Goal: Transaction & Acquisition: Purchase product/service

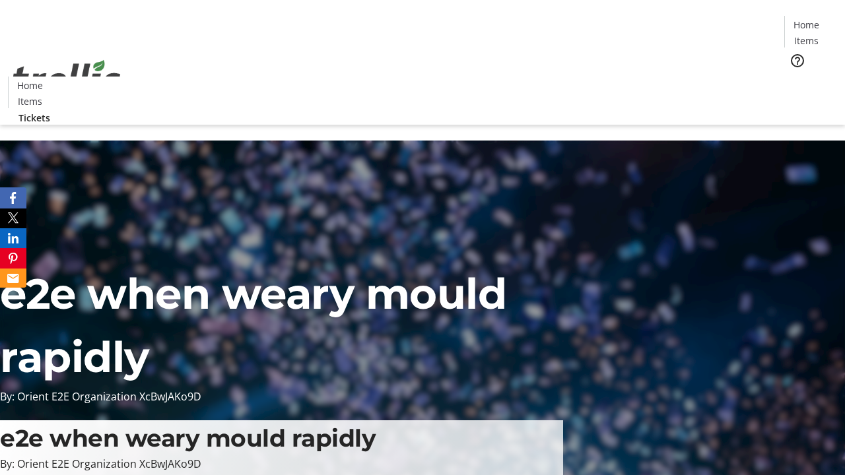
click at [795, 77] on span "Tickets" at bounding box center [811, 84] width 32 height 14
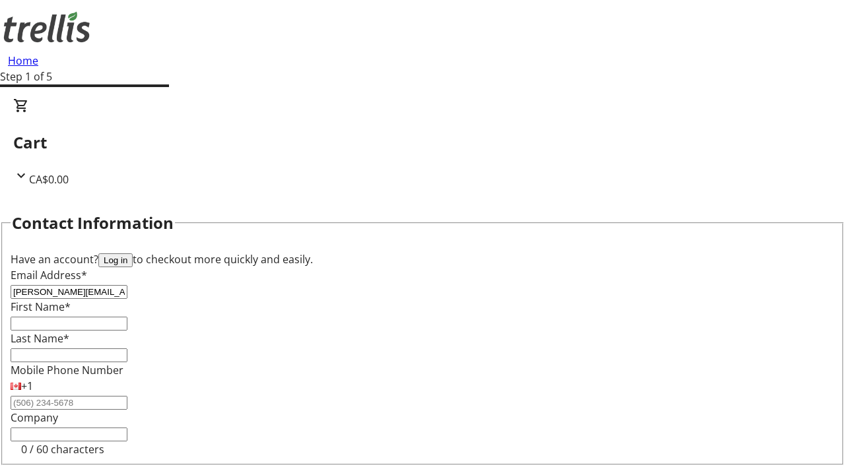
type input "[PERSON_NAME][EMAIL_ADDRESS][DOMAIN_NAME]"
type input "[PERSON_NAME]"
